Goal: Check status: Check status

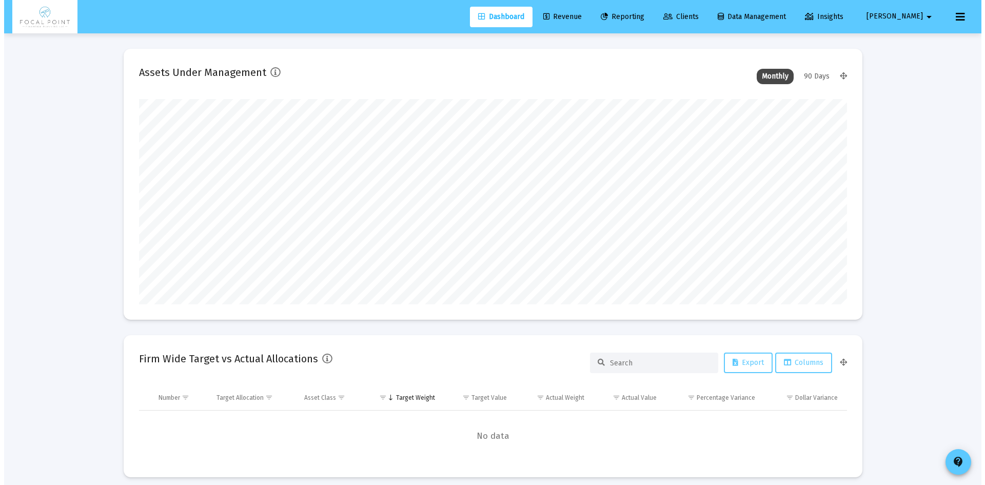
scroll to position [205, 331]
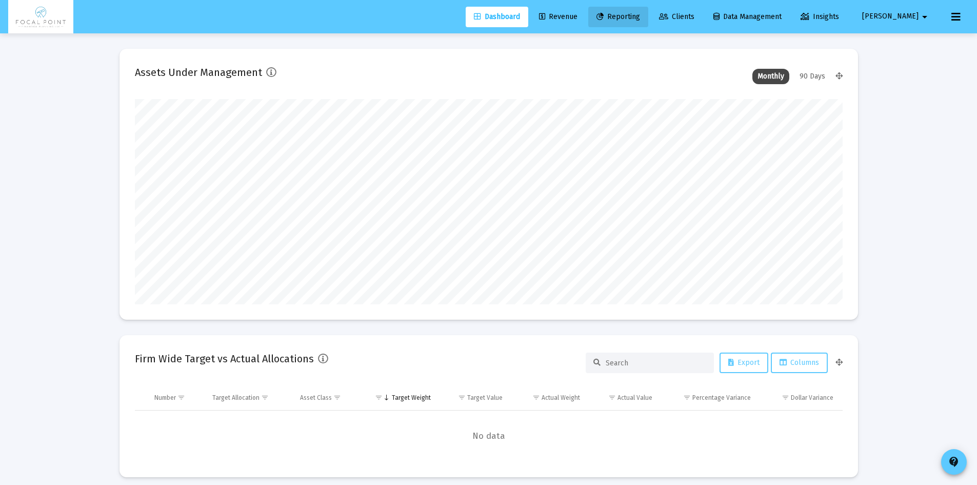
click at [634, 11] on link "Reporting" at bounding box center [618, 17] width 60 height 21
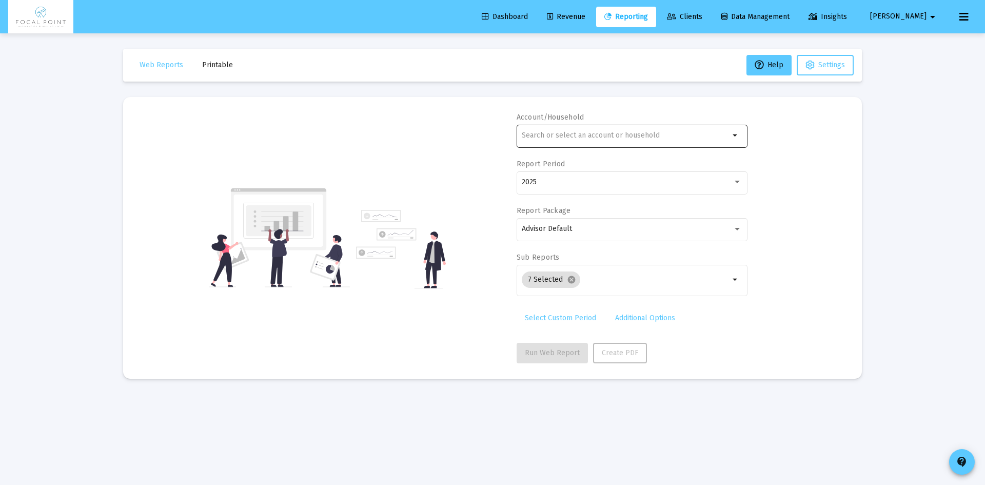
click at [533, 138] on input "text" at bounding box center [626, 135] width 208 height 8
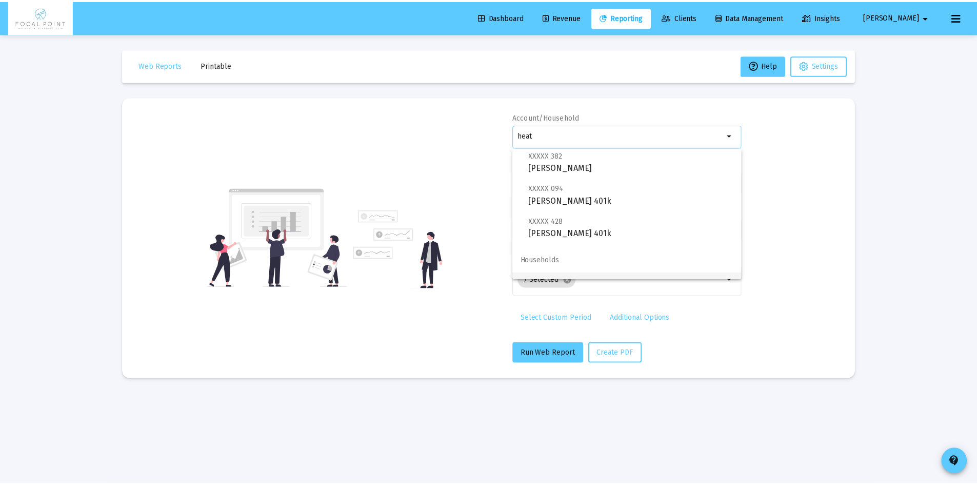
scroll to position [41, 0]
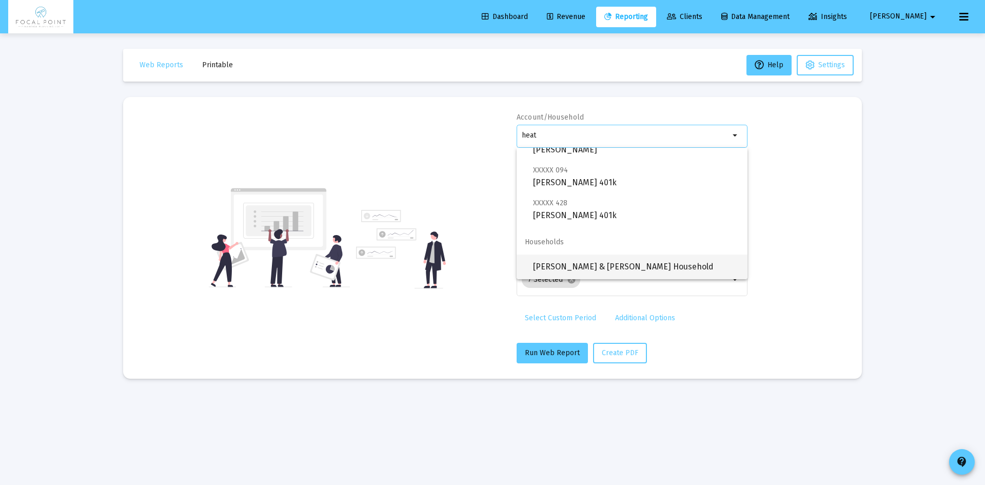
click at [588, 261] on span "[PERSON_NAME] & [PERSON_NAME] Household" at bounding box center [636, 266] width 206 height 25
type input "[PERSON_NAME] & [PERSON_NAME] Household"
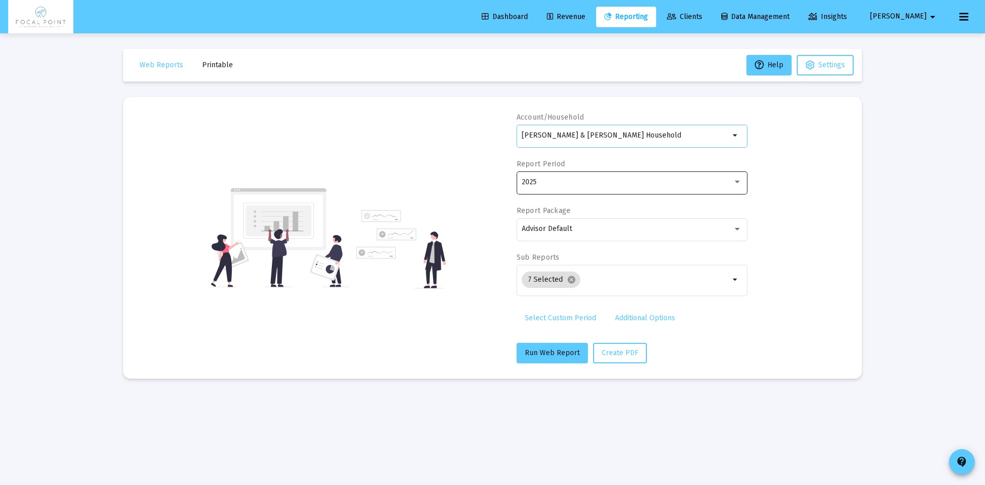
click at [576, 183] on div "2025" at bounding box center [627, 182] width 211 height 8
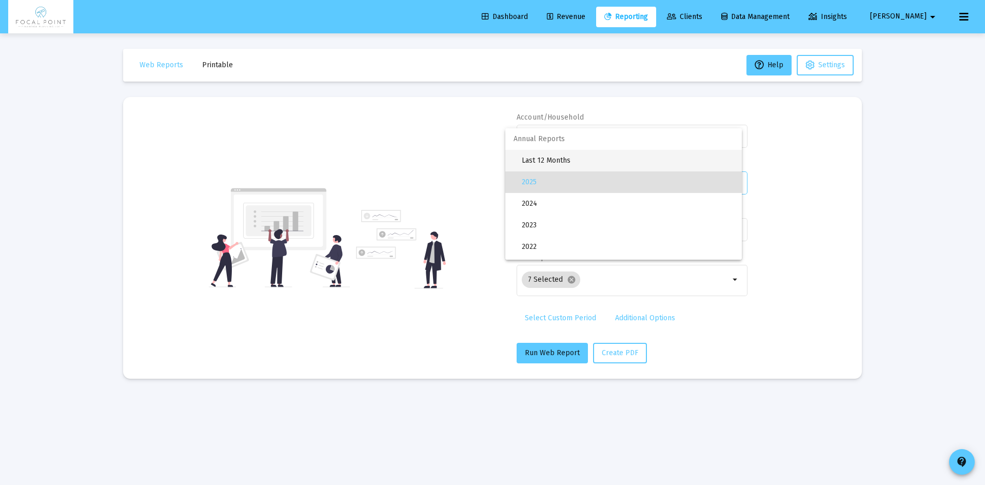
click at [555, 156] on span "Last 12 Months" at bounding box center [628, 161] width 212 height 22
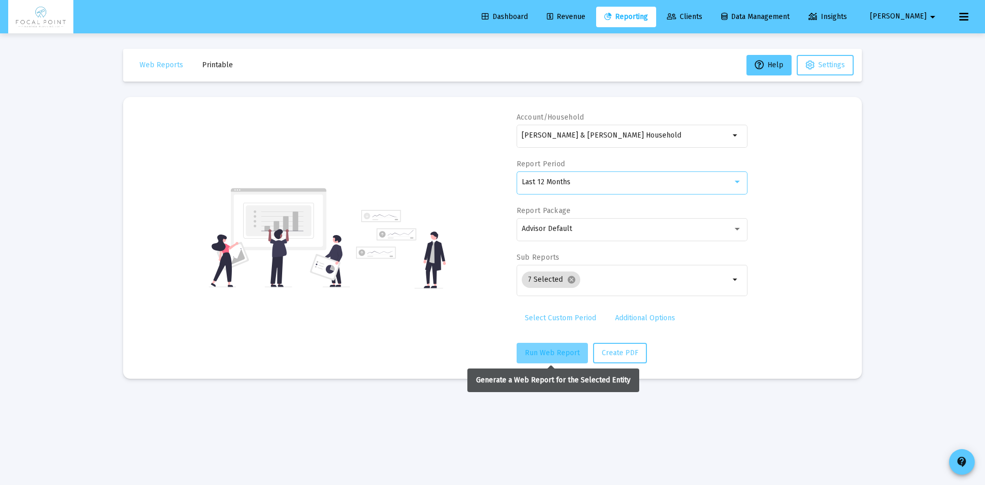
click at [571, 352] on span "Run Web Report" at bounding box center [552, 352] width 55 height 9
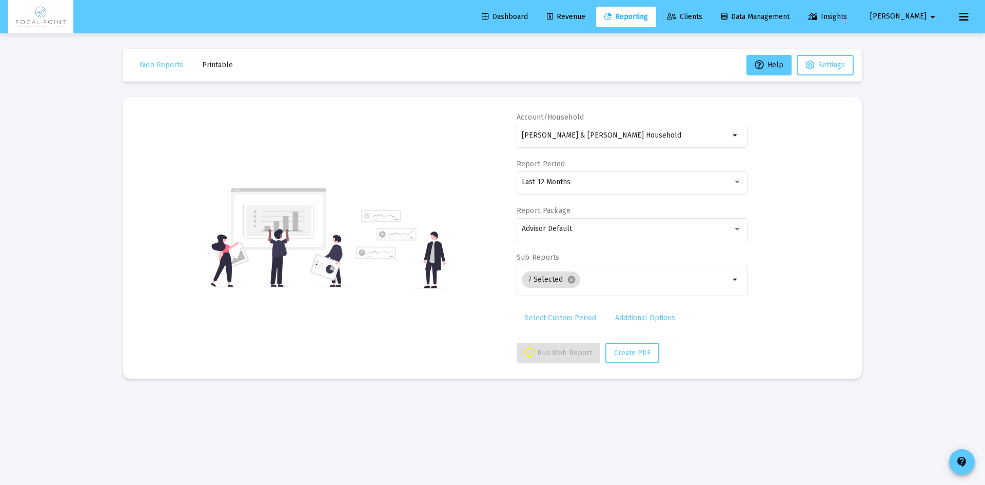
select select "View all"
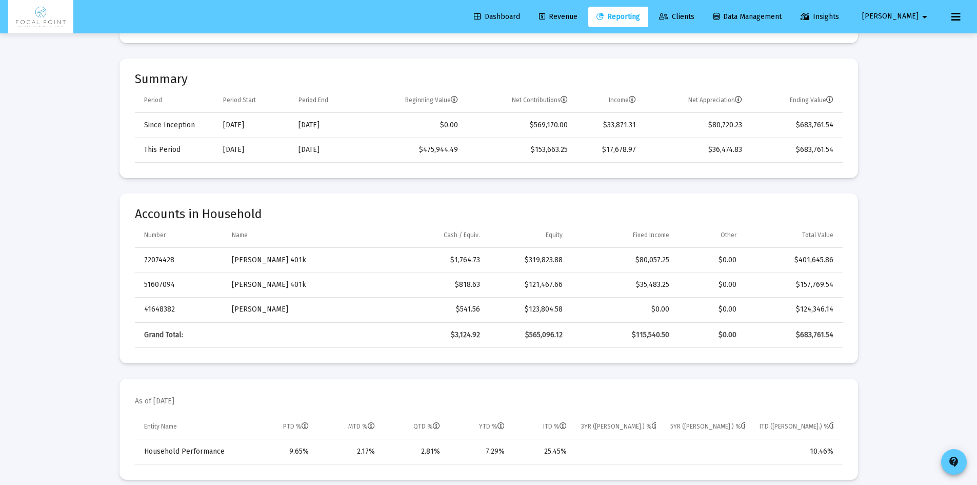
scroll to position [359, 0]
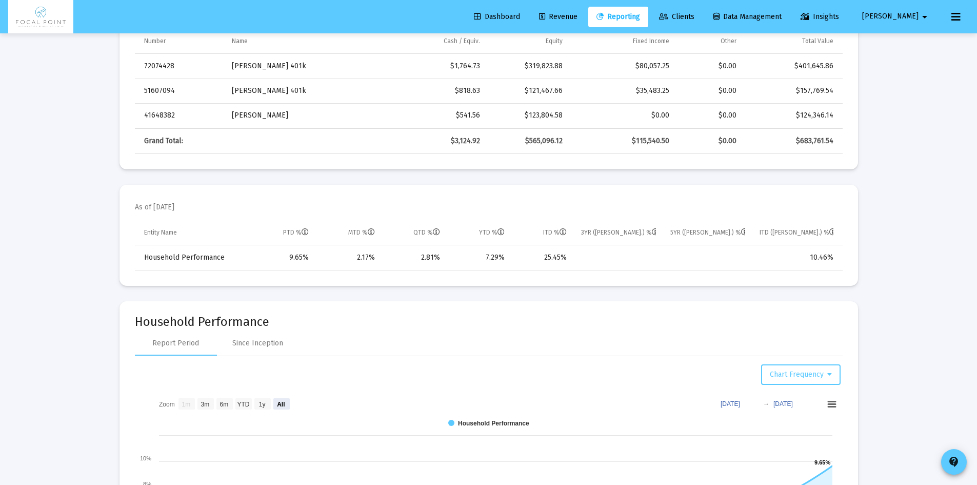
scroll to position [616, 0]
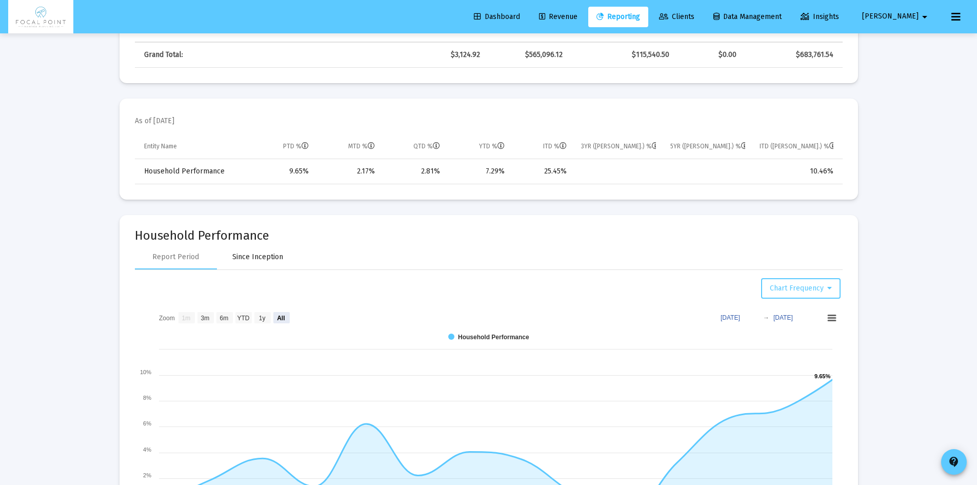
click at [277, 255] on div "Since Inception" at bounding box center [257, 257] width 51 height 10
select select "View all"
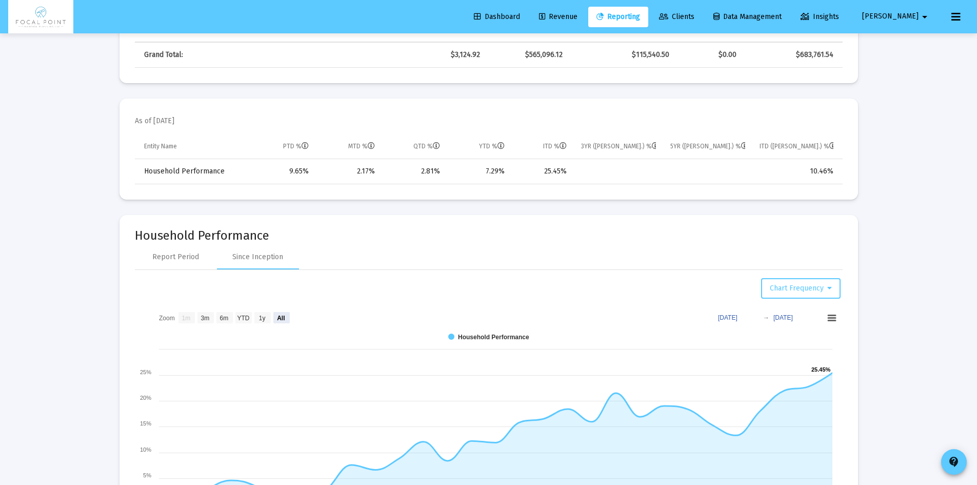
drag, startPoint x: 811, startPoint y: 168, endPoint x: 838, endPoint y: 175, distance: 28.1
click at [838, 175] on td "10.46%" at bounding box center [798, 171] width 90 height 25
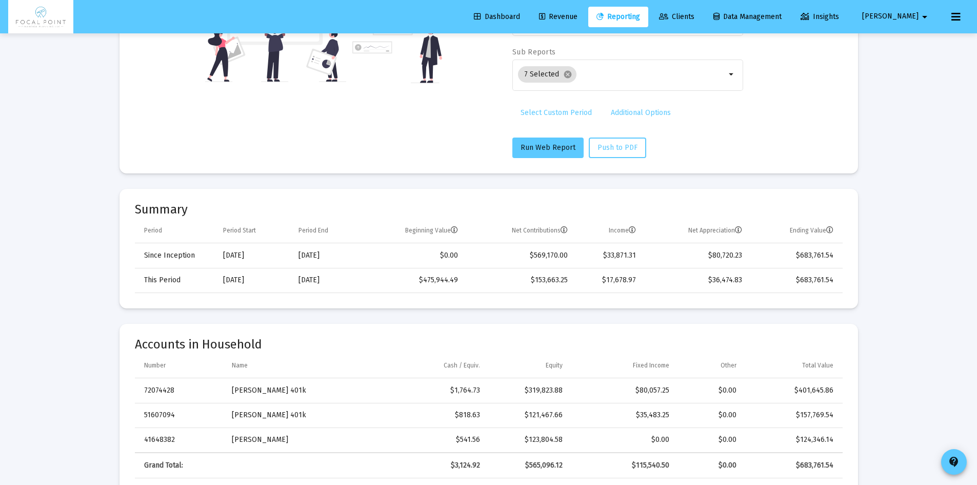
scroll to position [0, 0]
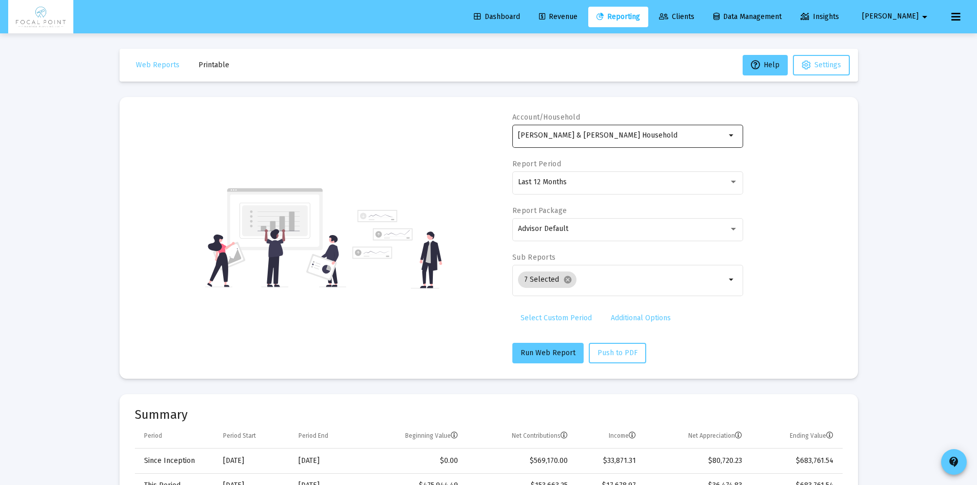
click at [607, 128] on div "[PERSON_NAME] & [PERSON_NAME] Household" at bounding box center [622, 135] width 208 height 25
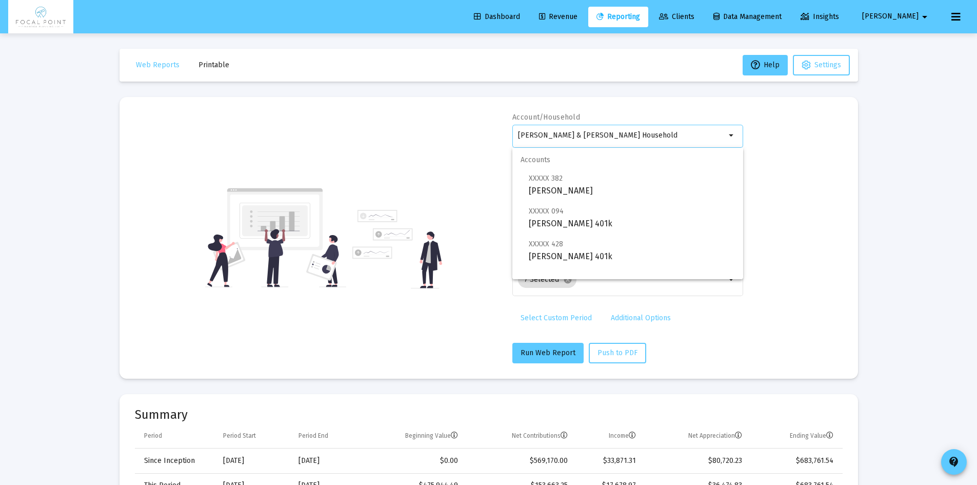
click at [607, 132] on input "[PERSON_NAME] & [PERSON_NAME] Household" at bounding box center [622, 135] width 208 height 8
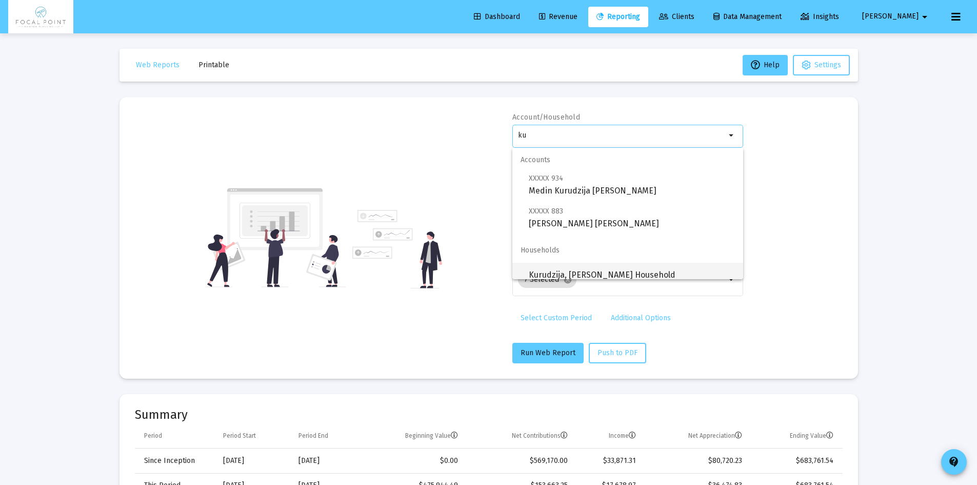
click at [589, 273] on span "Kurudzija, [PERSON_NAME] Household" at bounding box center [632, 275] width 206 height 25
type input "Kurudzija, [PERSON_NAME] Household"
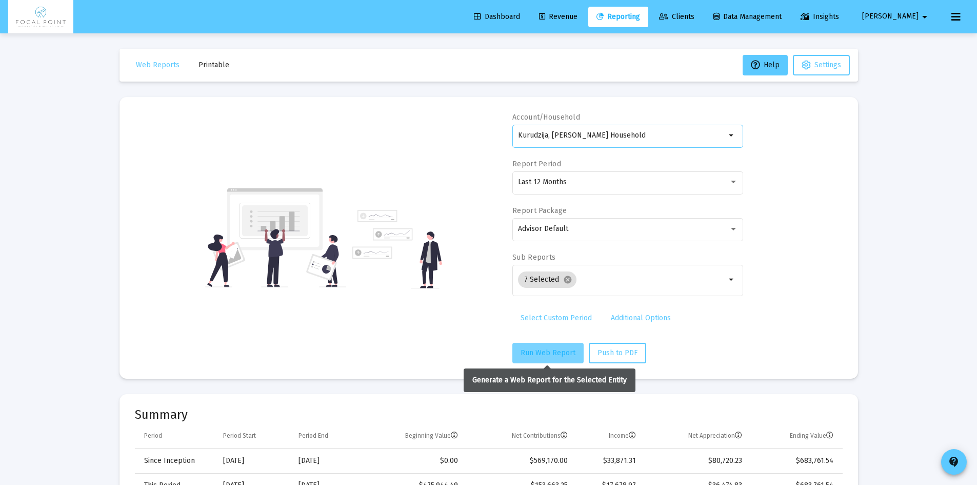
click at [562, 354] on span "Run Web Report" at bounding box center [548, 352] width 55 height 9
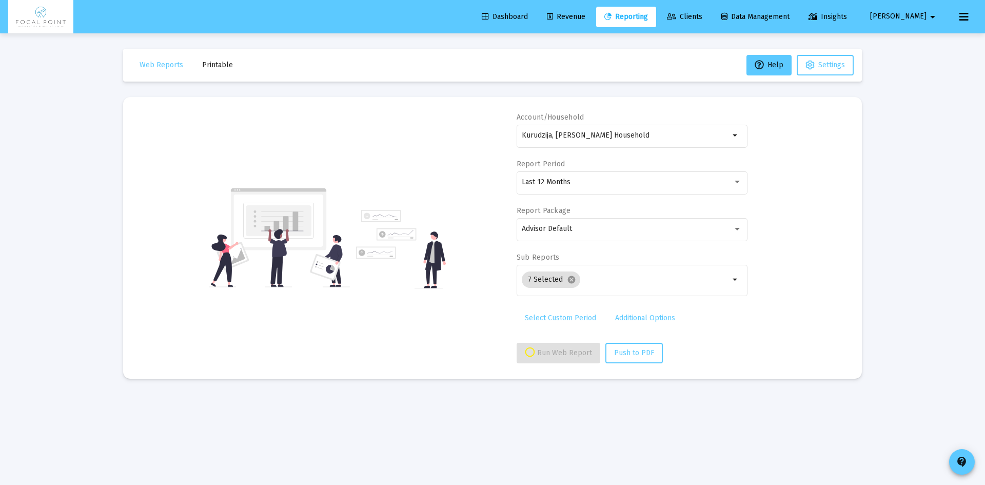
select select "View all"
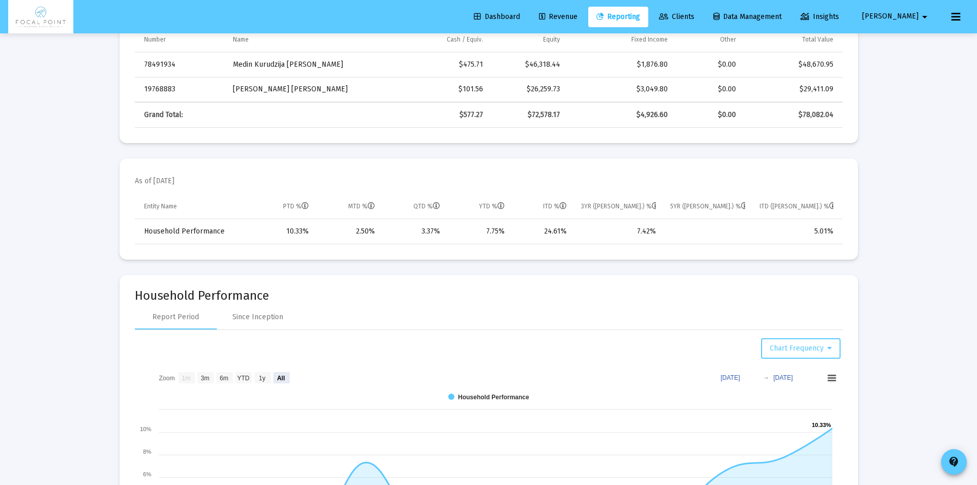
scroll to position [718, 0]
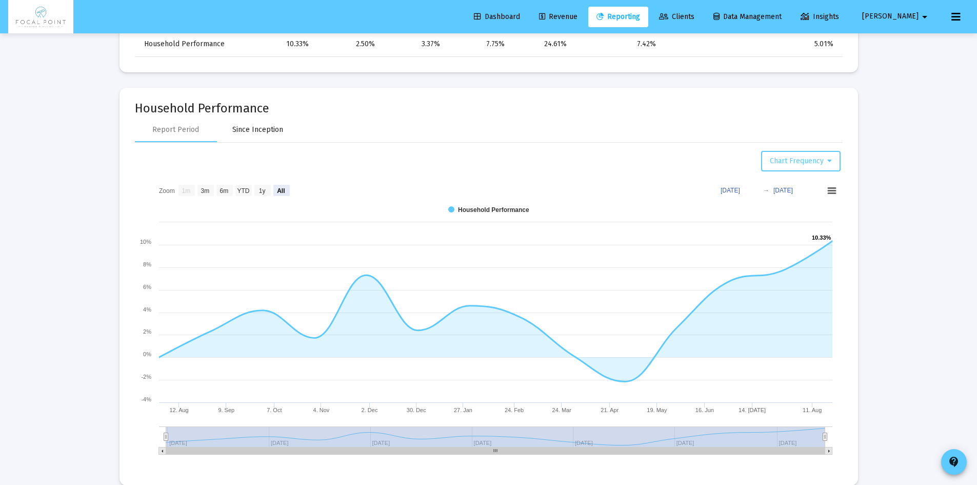
click at [267, 127] on div "Since Inception" at bounding box center [257, 130] width 51 height 10
select select "View all"
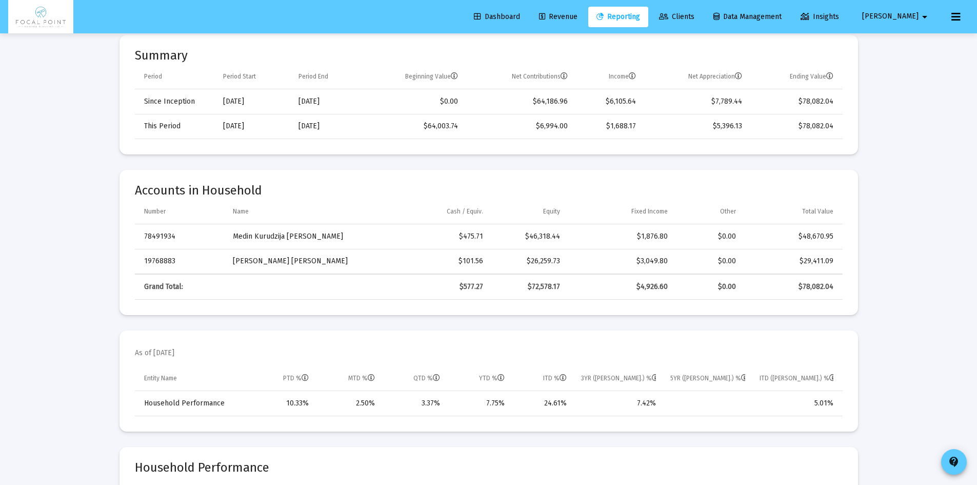
scroll to position [0, 0]
